Goal: Task Accomplishment & Management: Complete application form

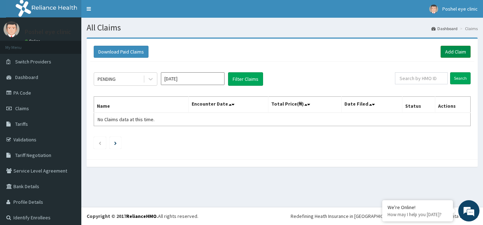
click at [455, 51] on link "Add Claim" at bounding box center [456, 52] width 30 height 12
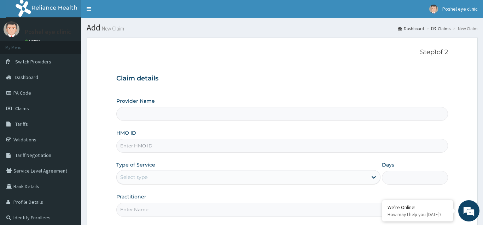
type input "Poshel Eye Clinic"
click at [156, 145] on input "HMO ID" at bounding box center [282, 146] width 332 height 14
type input "OHT/10470/A"
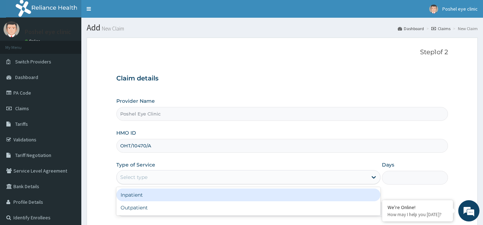
click at [143, 178] on div "Select type" at bounding box center [133, 176] width 27 height 7
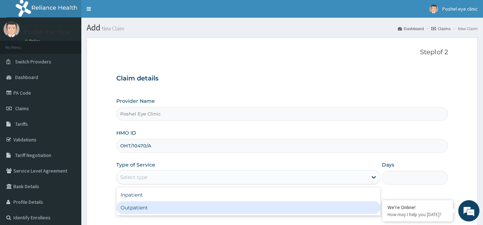
click at [146, 207] on div "Outpatient" at bounding box center [248, 207] width 265 height 13
type input "1"
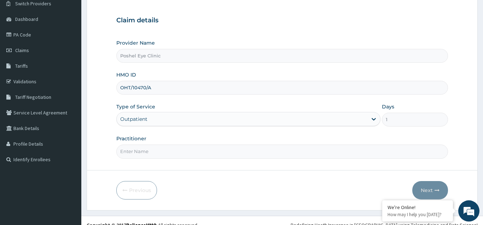
scroll to position [67, 0]
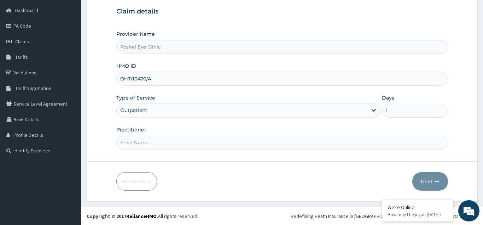
click at [140, 145] on input "Practitioner" at bounding box center [282, 142] width 332 height 14
type input "DR.OBIANUJU"
click at [425, 184] on button "Next" at bounding box center [430, 181] width 36 height 18
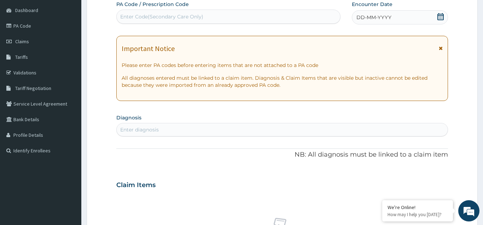
click at [180, 18] on div "Enter Code(Secondary Care Only)" at bounding box center [161, 16] width 83 height 7
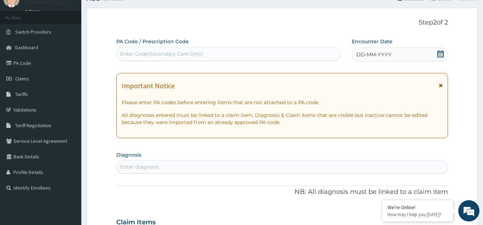
scroll to position [29, 0]
click at [135, 54] on div "Enter Code(Secondary Care Only)" at bounding box center [161, 54] width 83 height 7
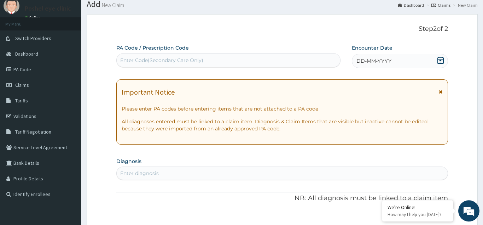
scroll to position [0, 0]
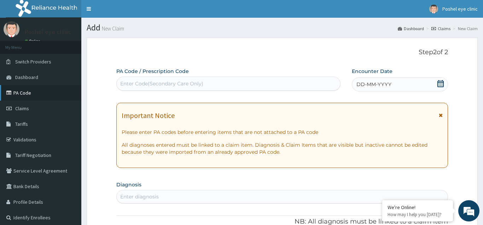
click at [27, 92] on link "PA Code" at bounding box center [40, 93] width 81 height 16
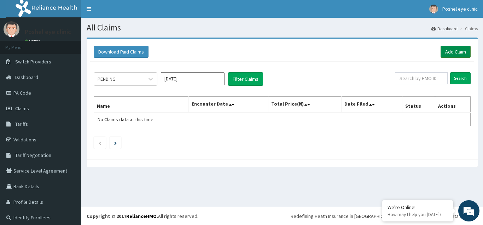
click at [455, 50] on link "Add Claim" at bounding box center [456, 52] width 30 height 12
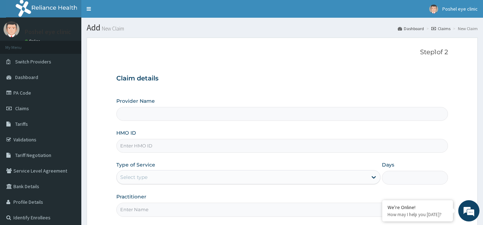
type input "Poshel Eye Clinic"
click at [151, 148] on input "HMO ID" at bounding box center [282, 146] width 332 height 14
type input "OHT/10470/A"
click at [202, 168] on div "Type of Service Select type" at bounding box center [248, 172] width 265 height 23
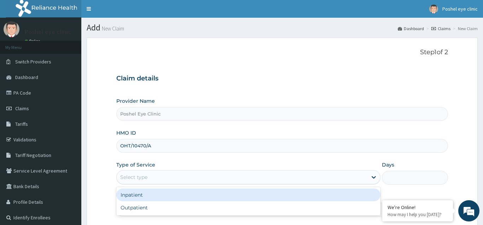
click at [179, 177] on div "Select type" at bounding box center [242, 176] width 251 height 11
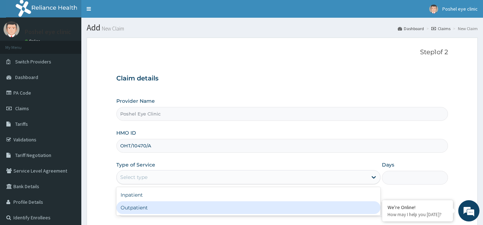
click at [150, 207] on div "Outpatient" at bounding box center [248, 207] width 265 height 13
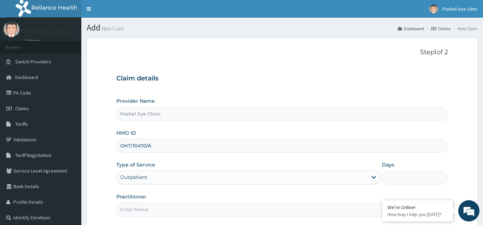
type input "1"
click at [149, 213] on input "Practitioner" at bounding box center [282, 209] width 332 height 14
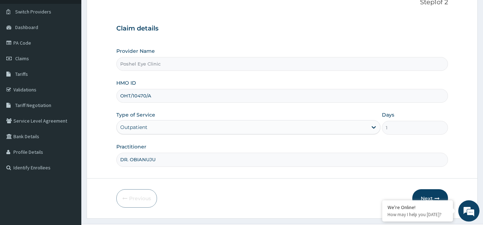
scroll to position [54, 0]
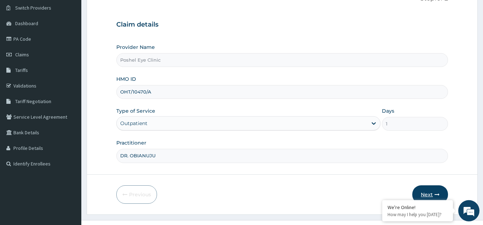
type input "DR. OBIANUJU"
click at [428, 192] on button "Next" at bounding box center [430, 194] width 36 height 18
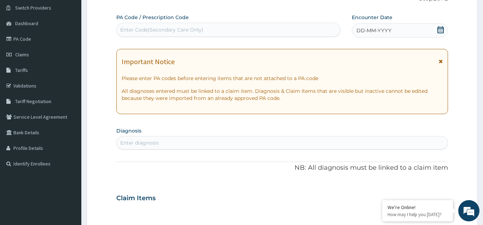
click at [244, 30] on div "Enter Code(Secondary Care Only)" at bounding box center [229, 29] width 224 height 11
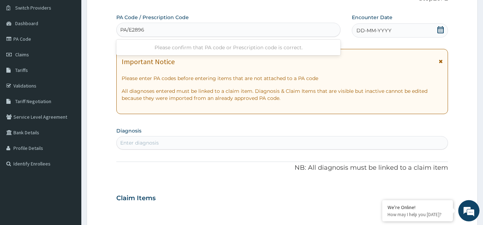
type input "PA/E28963"
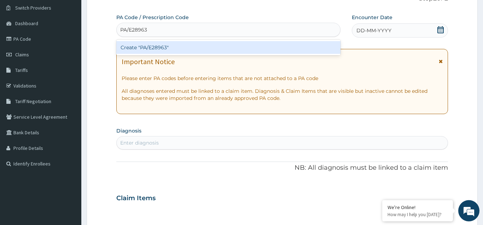
click at [177, 51] on div "Create "PA/E28963"" at bounding box center [228, 47] width 224 height 13
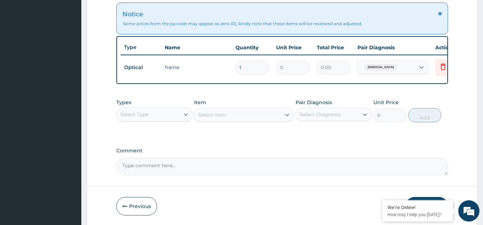
scroll to position [284, 0]
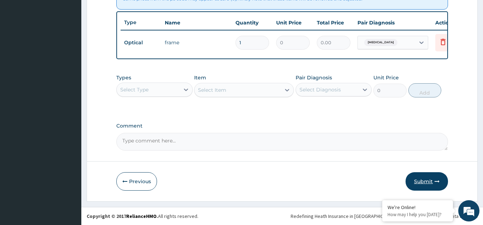
click at [424, 180] on button "Submit" at bounding box center [427, 181] width 42 height 18
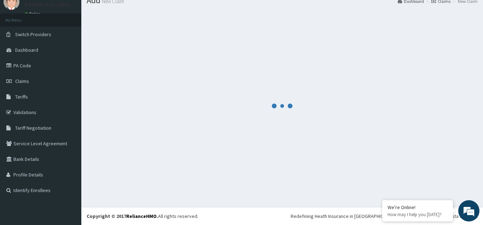
scroll to position [27, 0]
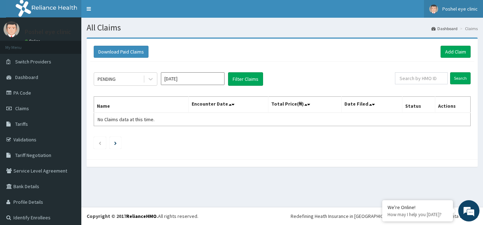
click at [452, 7] on span "Poshel eye clinic" at bounding box center [460, 9] width 35 height 6
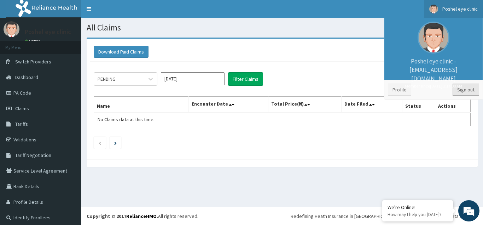
click at [469, 89] on link "Sign out" at bounding box center [466, 89] width 27 height 12
